Goal: Obtain resource: Obtain resource

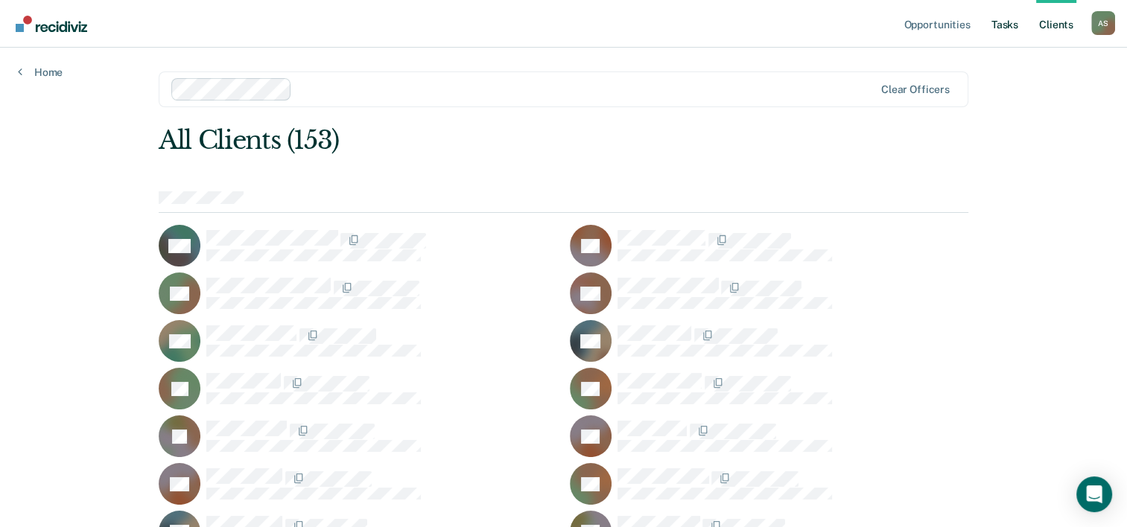
click at [995, 29] on link "Tasks" at bounding box center [1004, 24] width 33 height 48
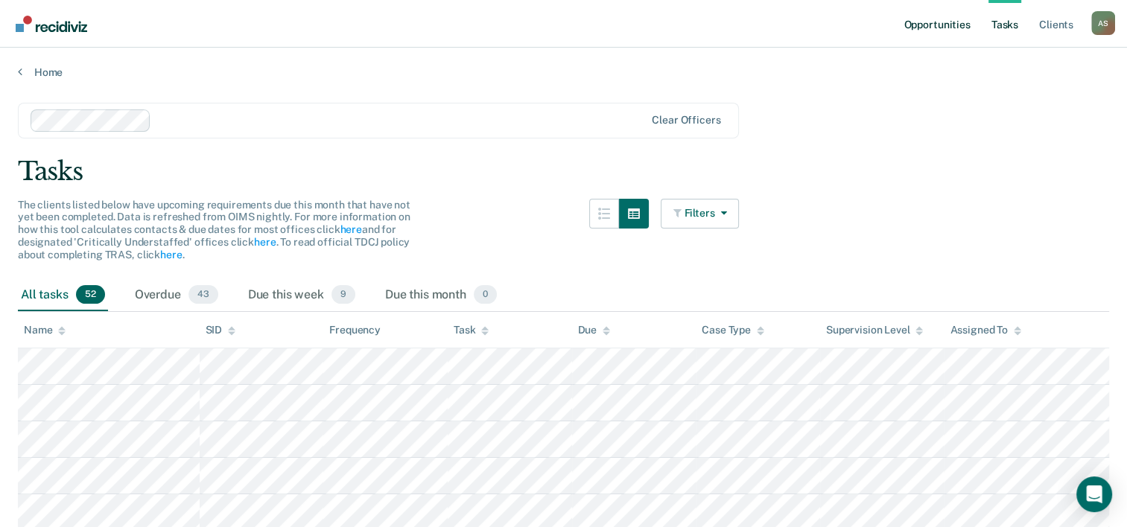
click at [946, 27] on link "Opportunities" at bounding box center [936, 24] width 72 height 48
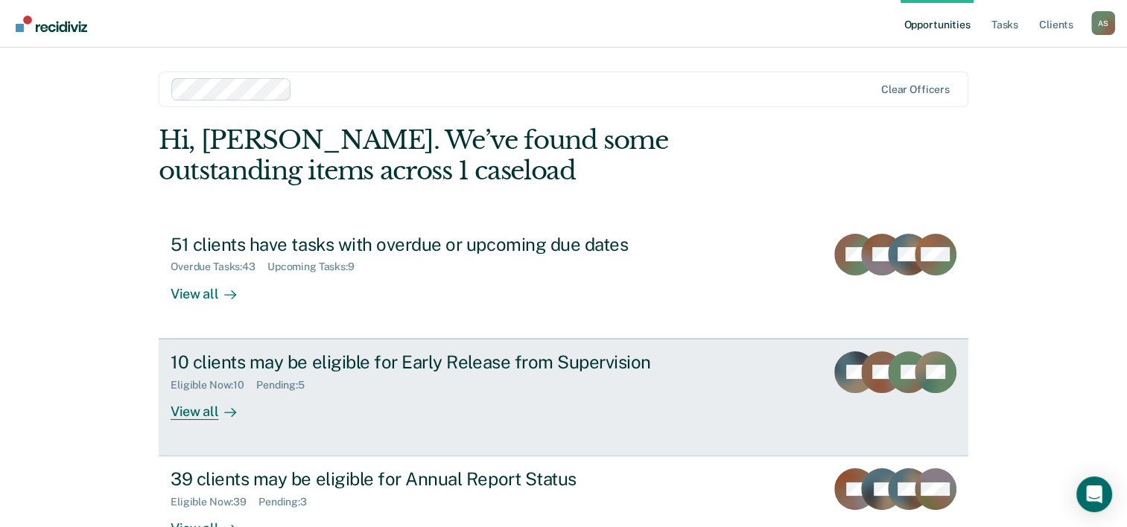
click at [381, 355] on div "10 clients may be eligible for Early Release from Supervision" at bounding box center [432, 362] width 523 height 22
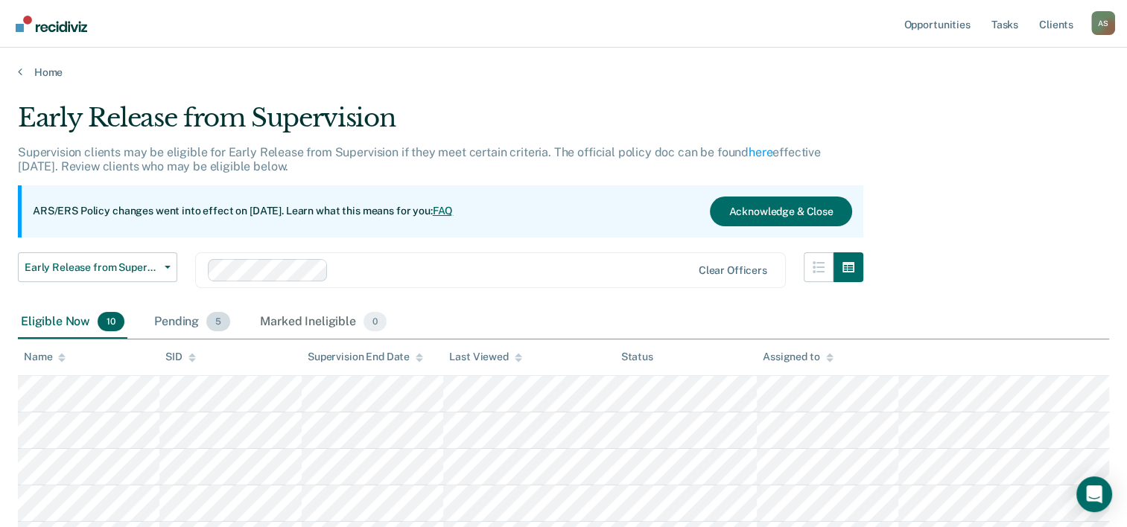
click at [203, 322] on div "Pending 5" at bounding box center [192, 322] width 82 height 33
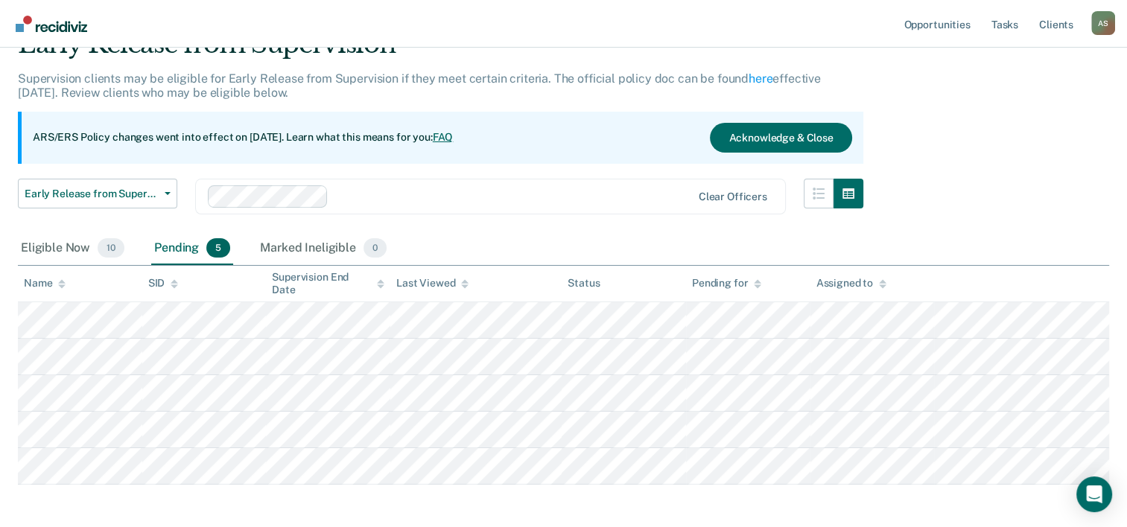
scroll to position [74, 0]
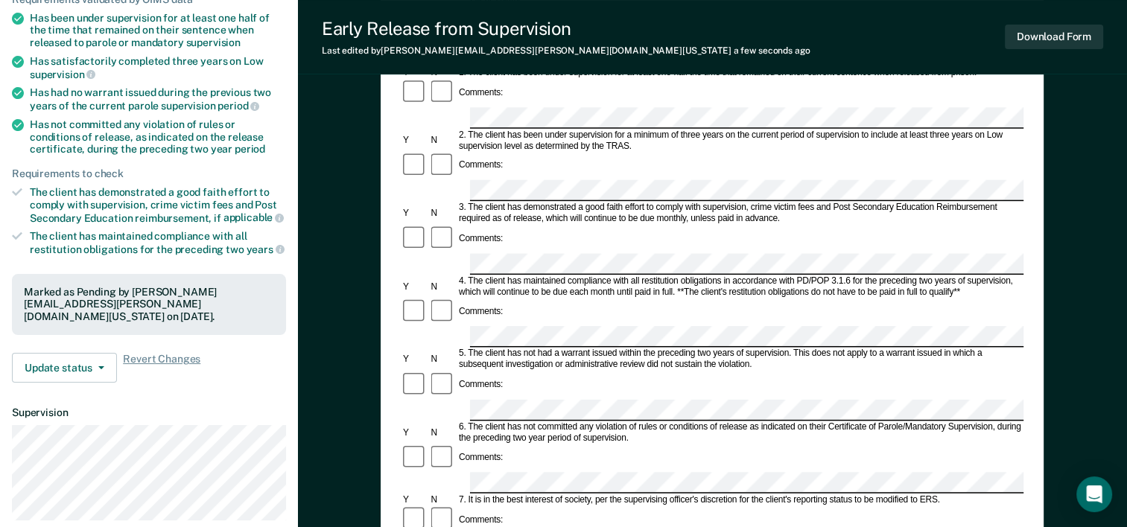
scroll to position [223, 0]
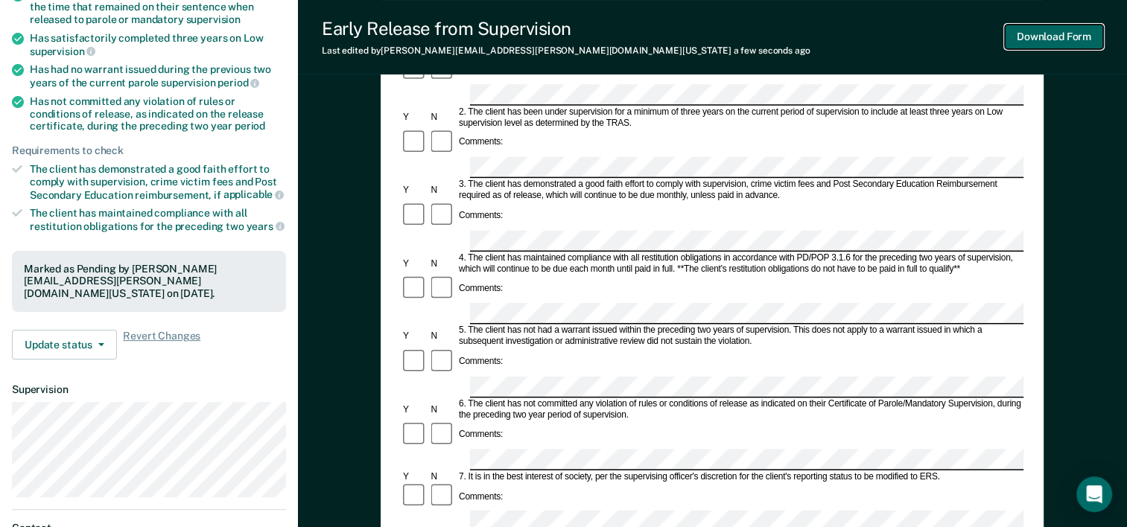
click at [1032, 40] on button "Download Form" at bounding box center [1053, 37] width 98 height 25
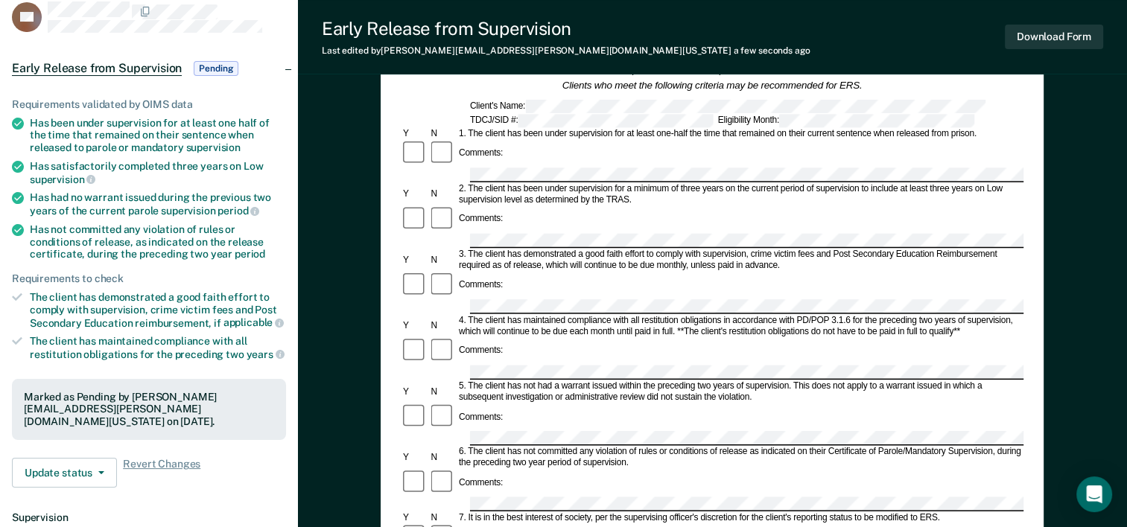
scroll to position [0, 0]
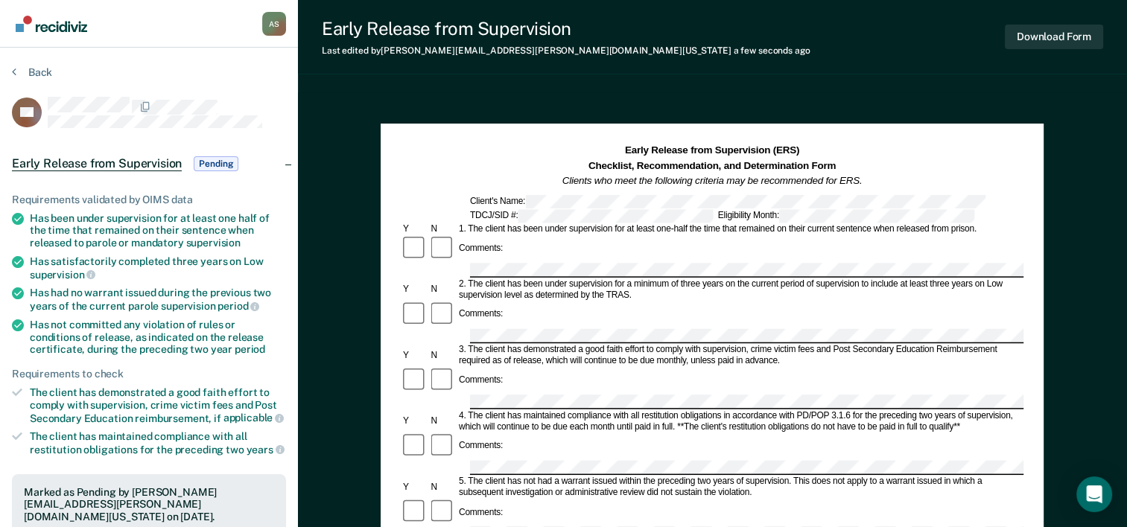
click at [65, 31] on img "Go to Recidiviz Home" at bounding box center [51, 24] width 71 height 16
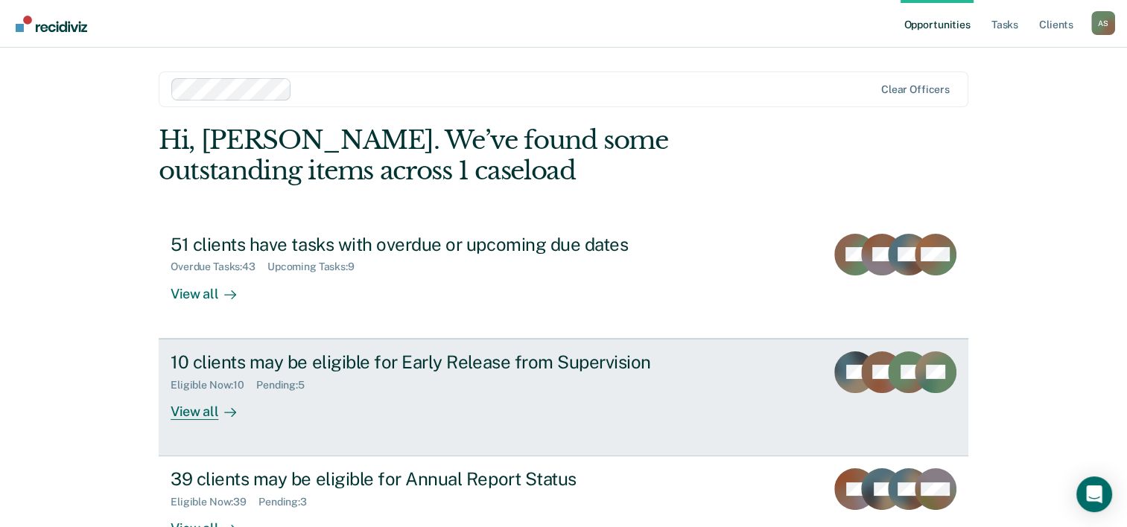
click at [375, 356] on div "10 clients may be eligible for Early Release from Supervision" at bounding box center [432, 362] width 523 height 22
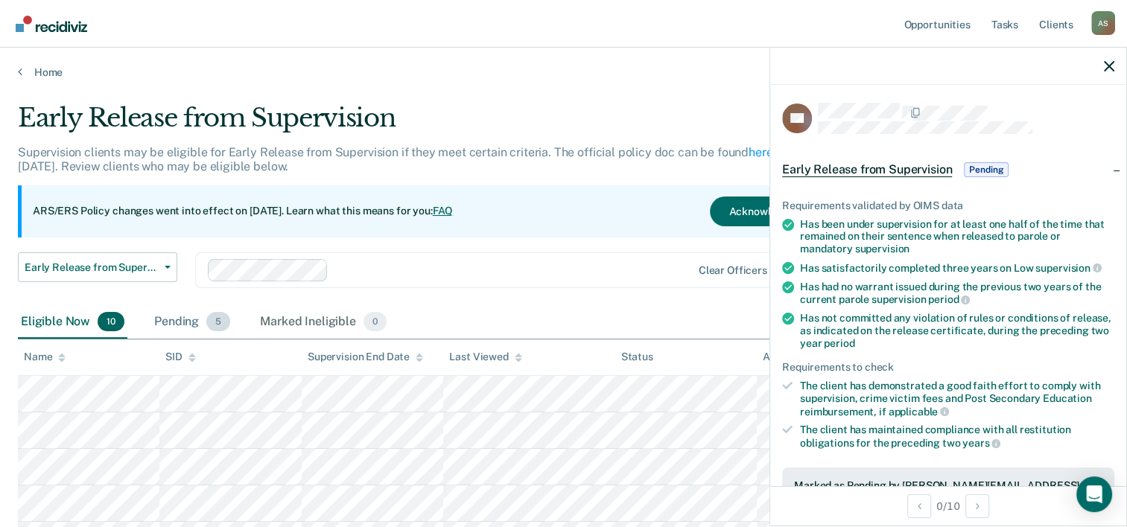
click at [200, 322] on div "Pending 5" at bounding box center [192, 322] width 82 height 33
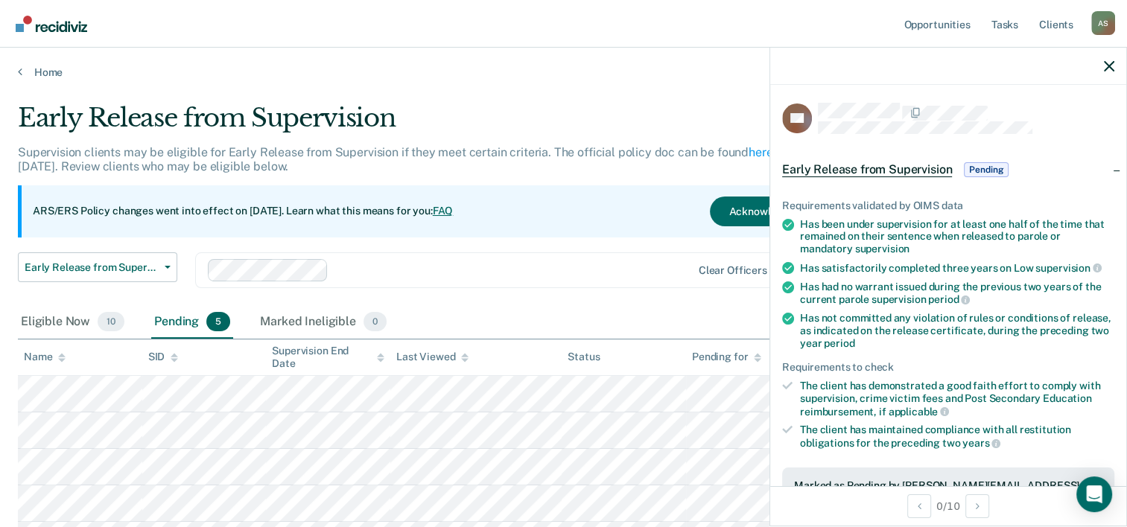
scroll to position [74, 0]
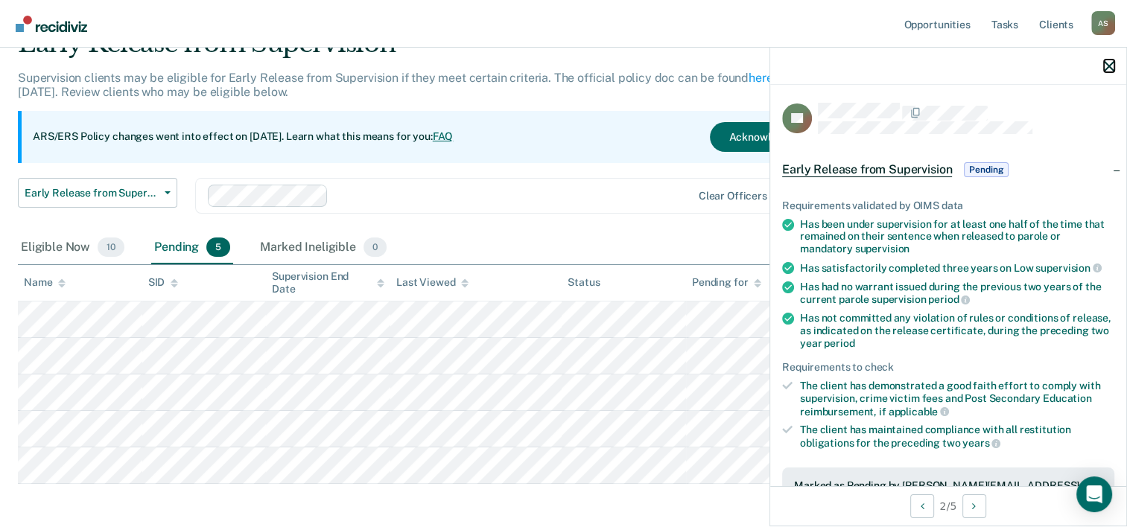
click at [1113, 69] on icon "button" at bounding box center [1108, 66] width 10 height 10
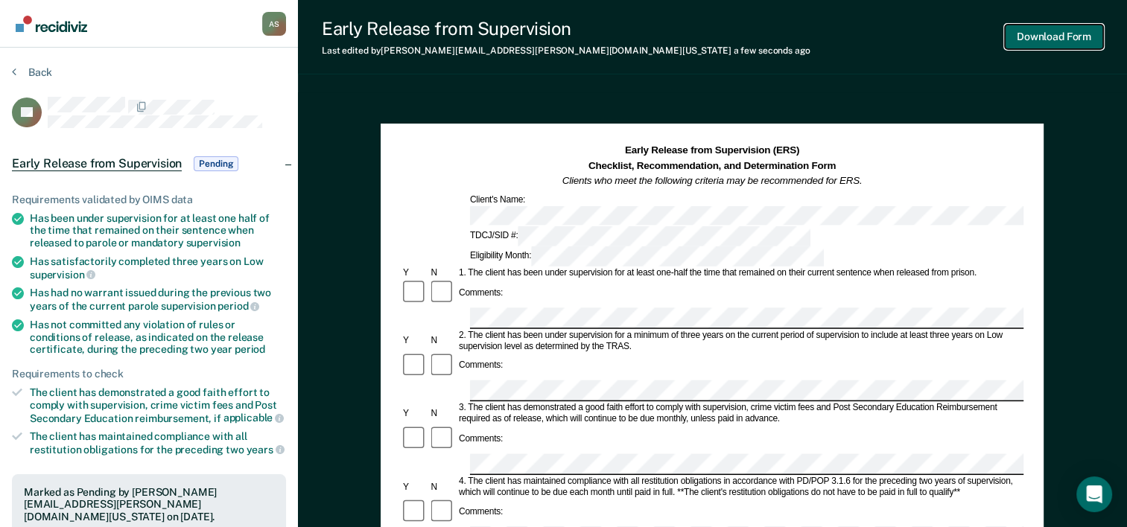
click at [1054, 37] on button "Download Form" at bounding box center [1053, 37] width 98 height 25
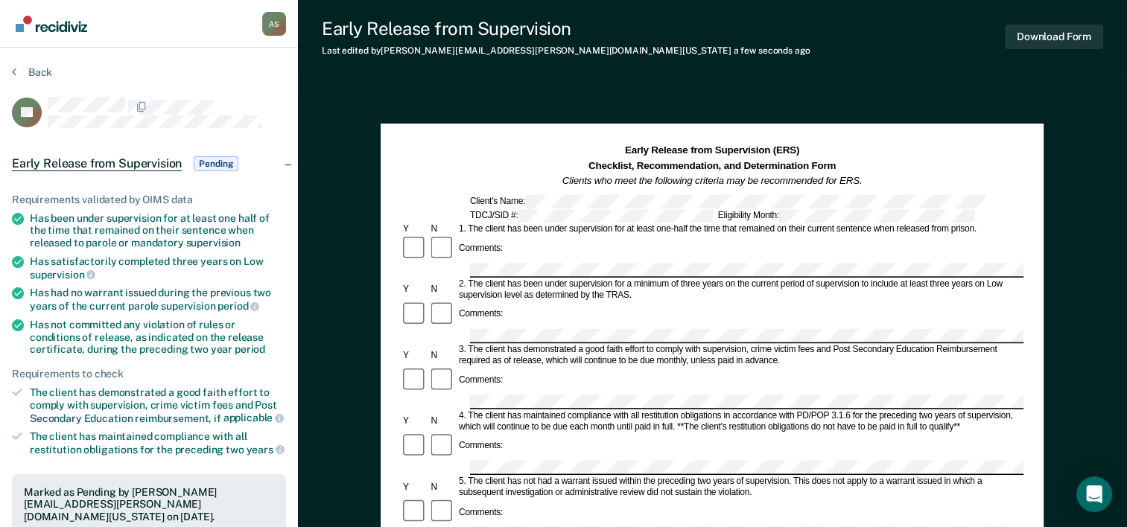
click at [62, 27] on img "Go to Recidiviz Home" at bounding box center [51, 24] width 71 height 16
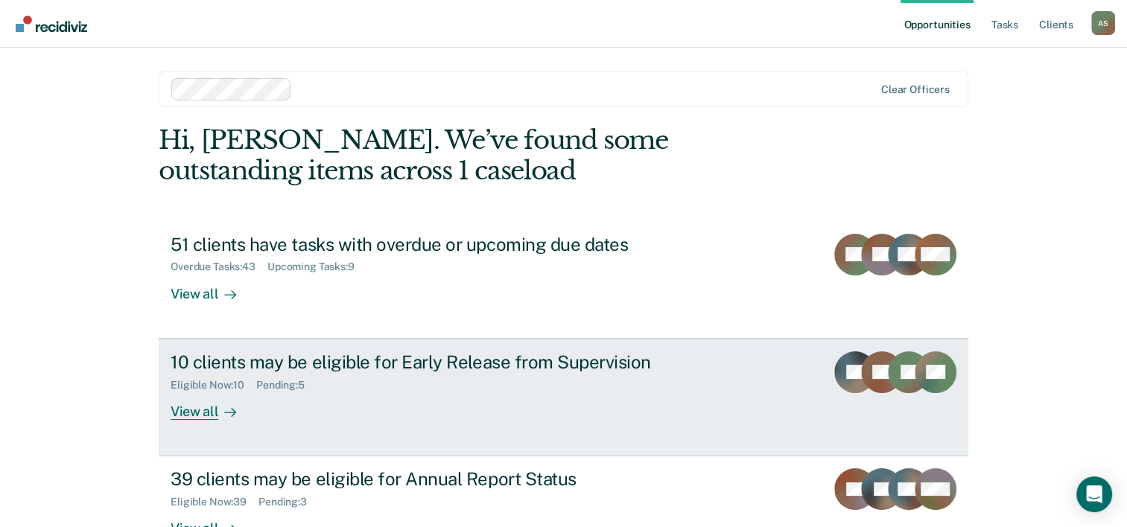
click at [498, 354] on div "10 clients may be eligible for Early Release from Supervision" at bounding box center [432, 362] width 523 height 22
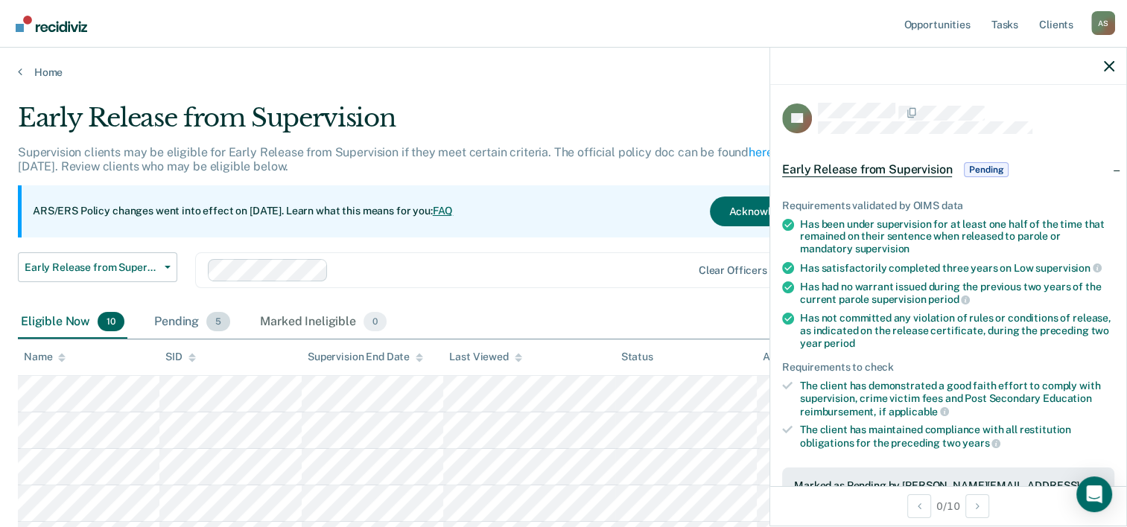
click at [191, 327] on div "Pending 5" at bounding box center [192, 322] width 82 height 33
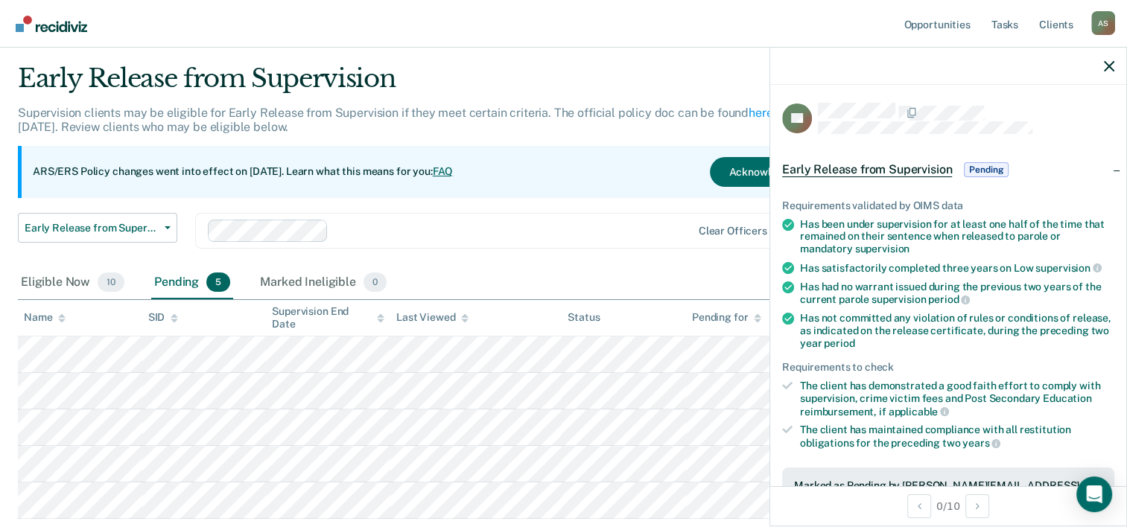
scroll to position [74, 0]
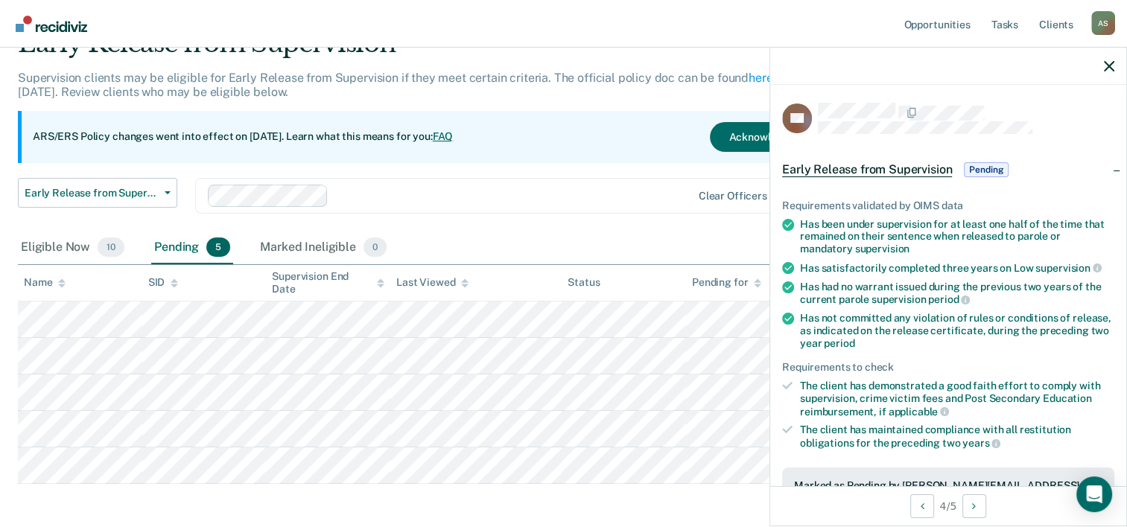
click at [1106, 72] on div at bounding box center [948, 66] width 356 height 37
click at [1108, 71] on icon "button" at bounding box center [1108, 66] width 10 height 10
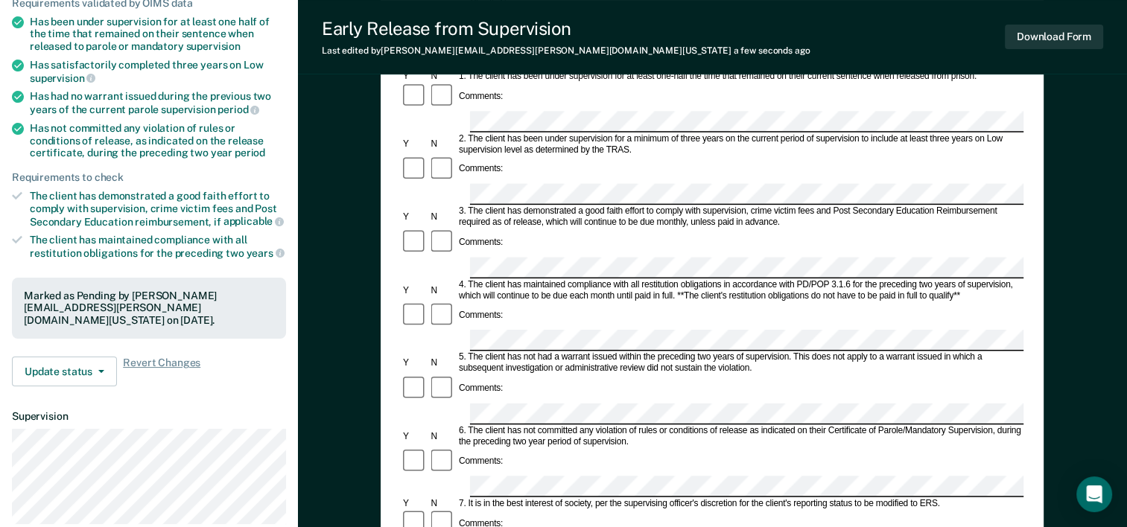
scroll to position [223, 0]
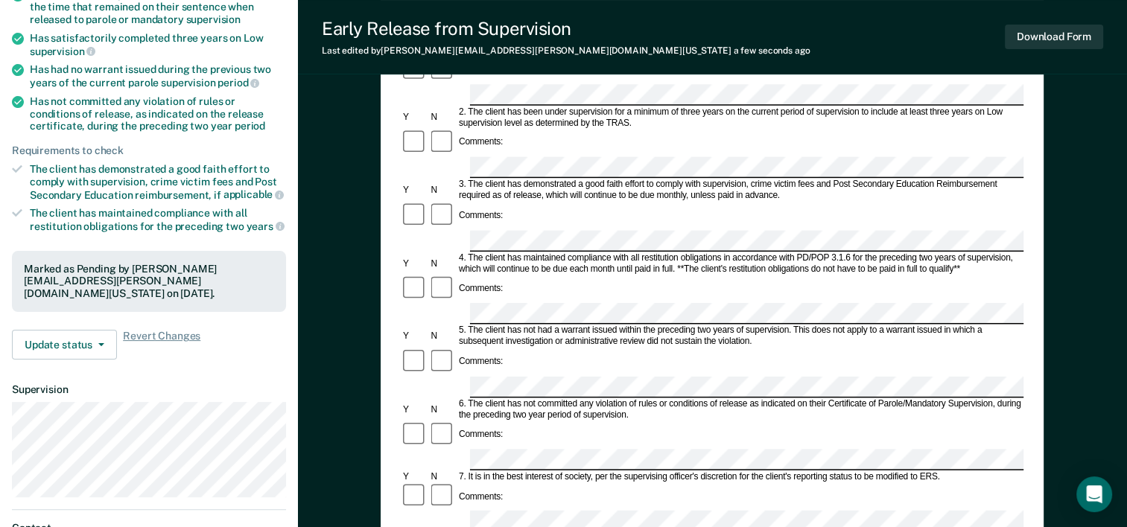
click at [450, 296] on form "Early Release from Supervision (ERS) Checklist, Recommendation, and Determinati…" at bounding box center [712, 459] width 622 height 1079
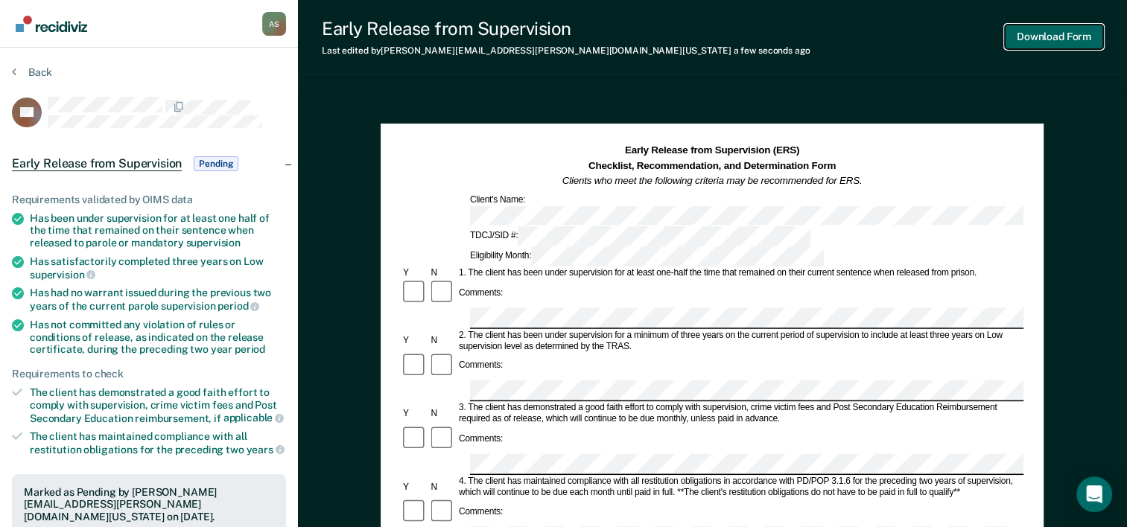
click at [1045, 43] on button "Download Form" at bounding box center [1053, 37] width 98 height 25
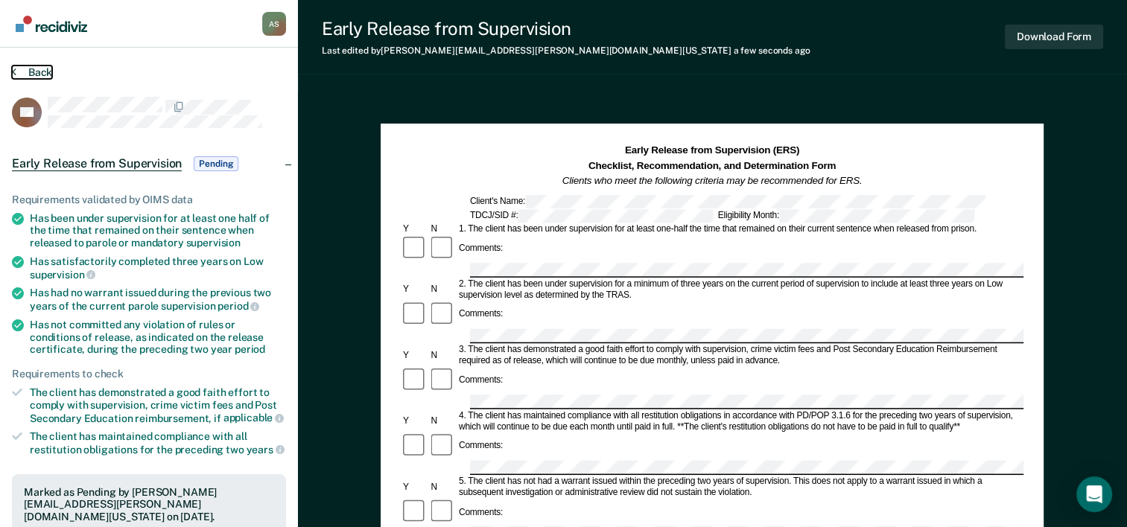
click at [35, 74] on button "Back" at bounding box center [32, 72] width 40 height 13
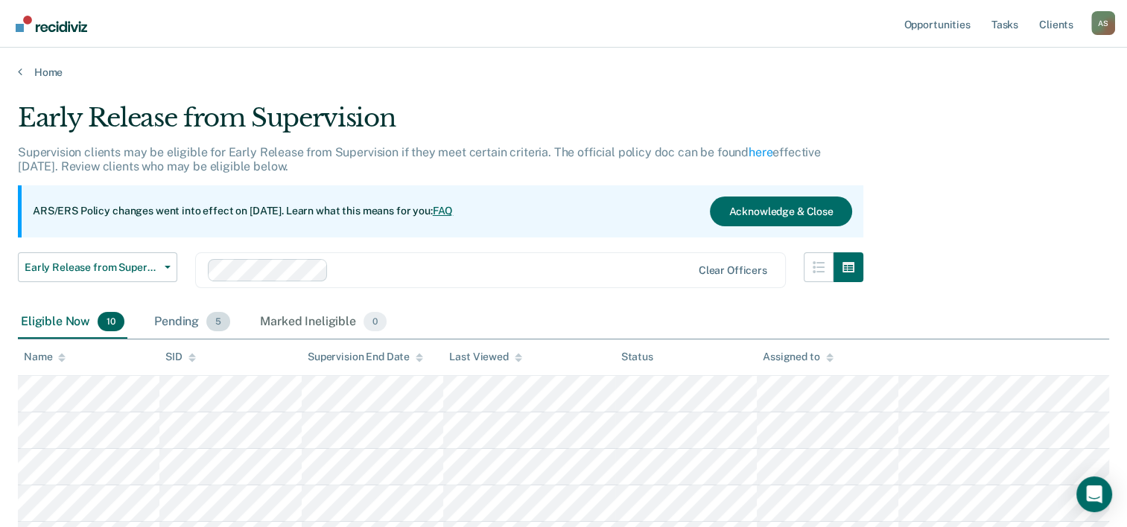
click at [194, 316] on div "Pending 5" at bounding box center [192, 322] width 82 height 33
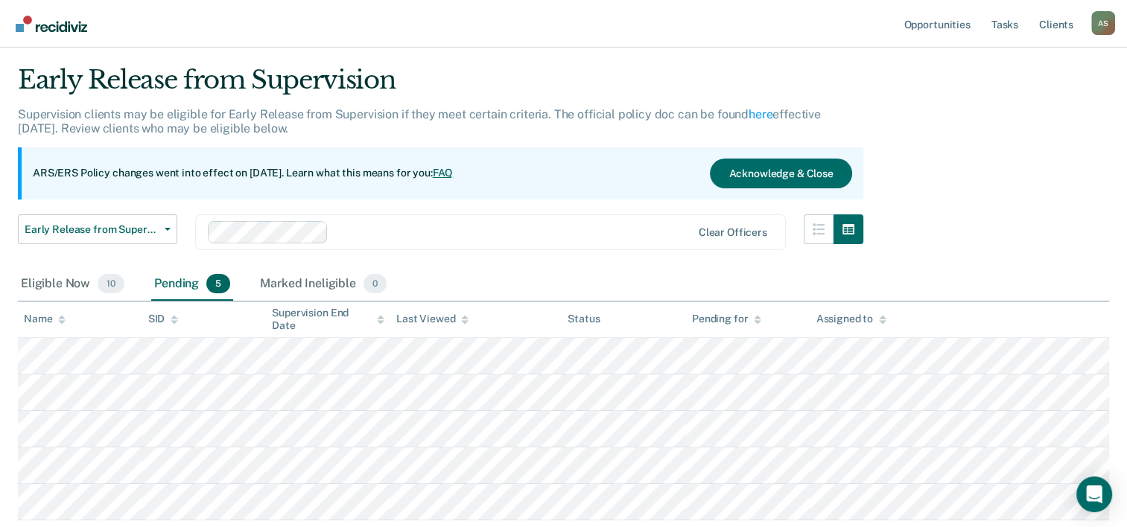
scroll to position [74, 0]
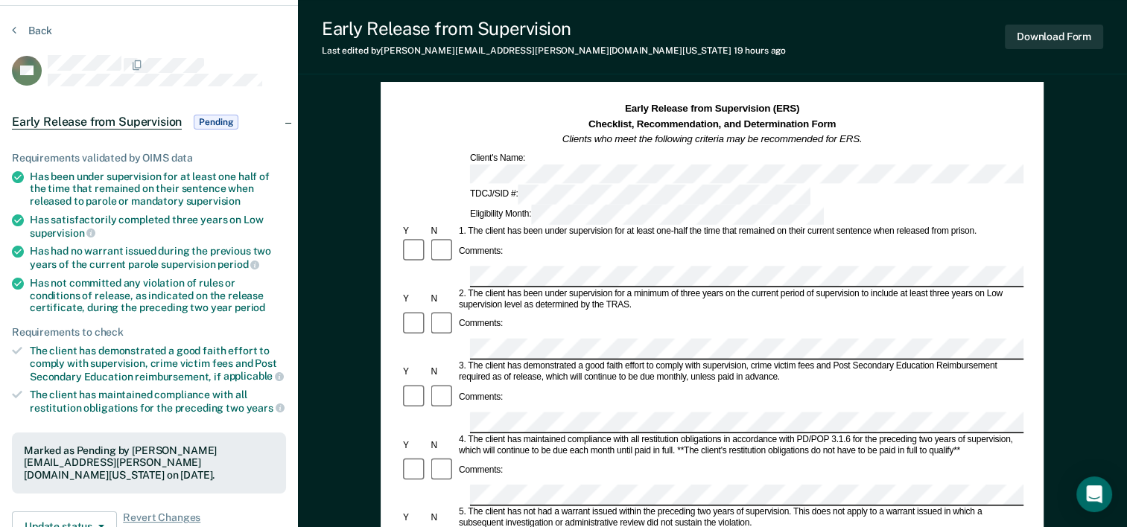
scroll to position [74, 0]
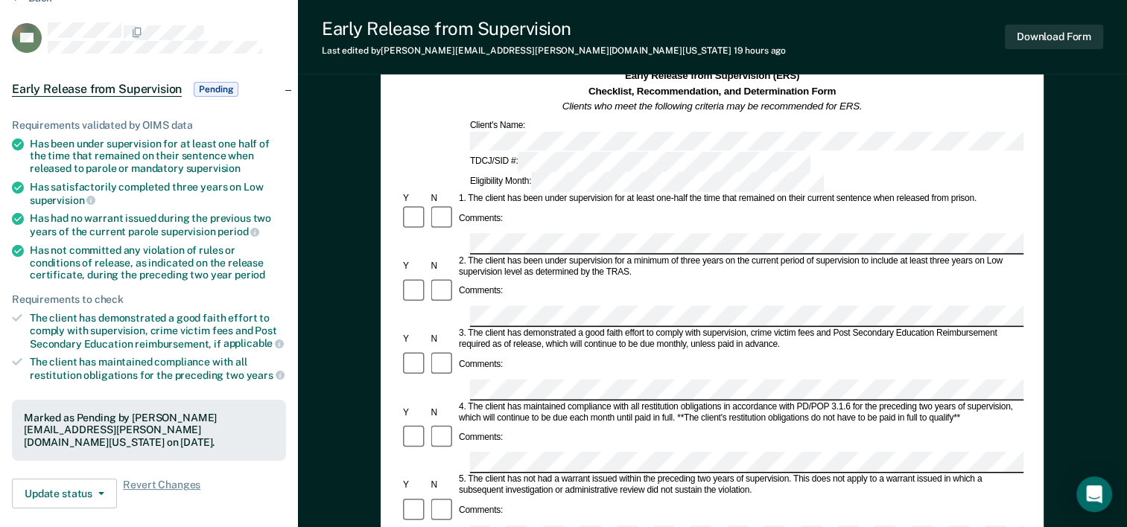
drag, startPoint x: 489, startPoint y: 194, endPoint x: 492, endPoint y: 179, distance: 15.9
click at [492, 205] on div "Comments:" at bounding box center [712, 219] width 622 height 28
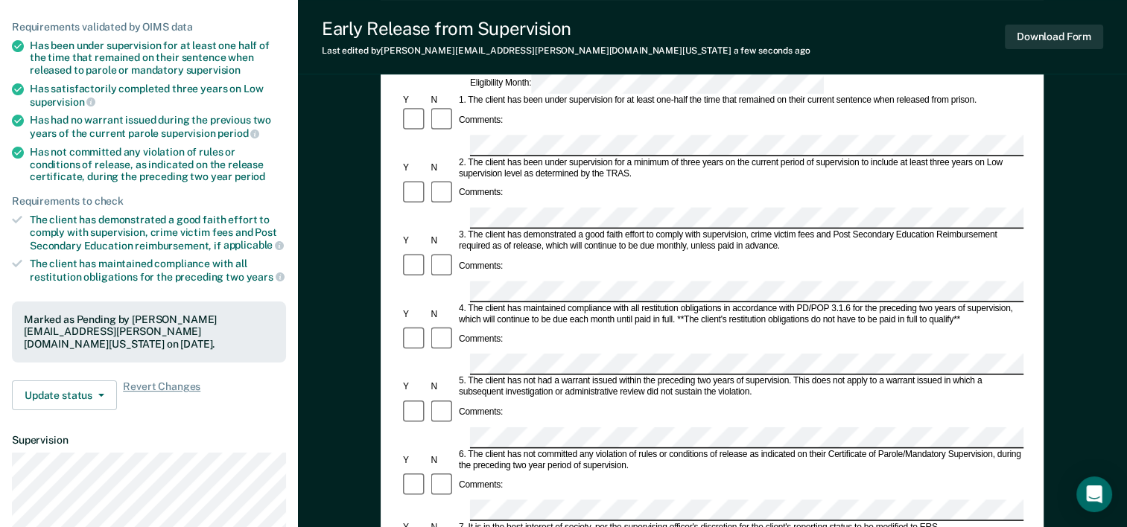
scroll to position [149, 0]
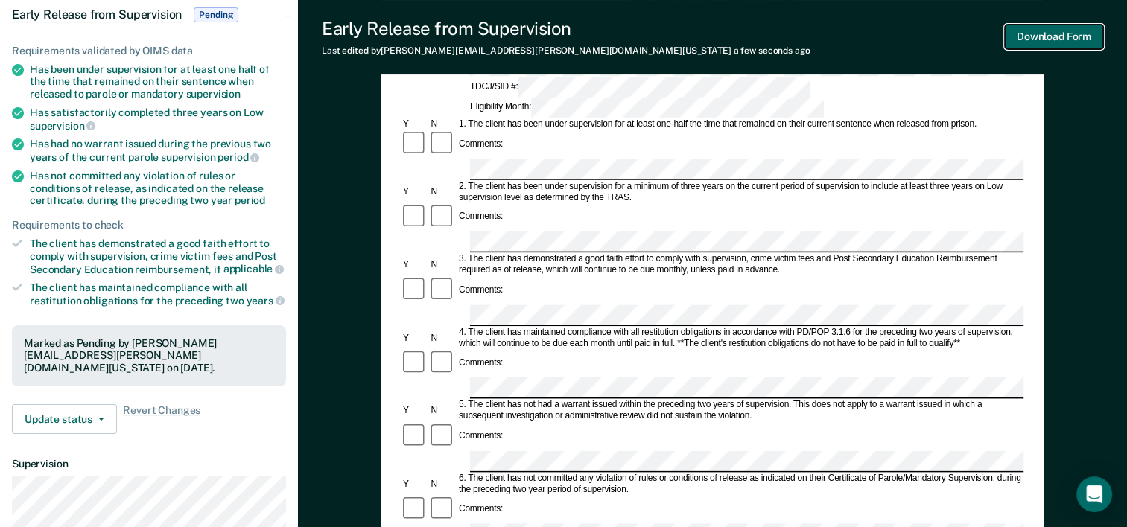
click at [1046, 36] on button "Download Form" at bounding box center [1053, 37] width 98 height 25
